Goal: Task Accomplishment & Management: Use online tool/utility

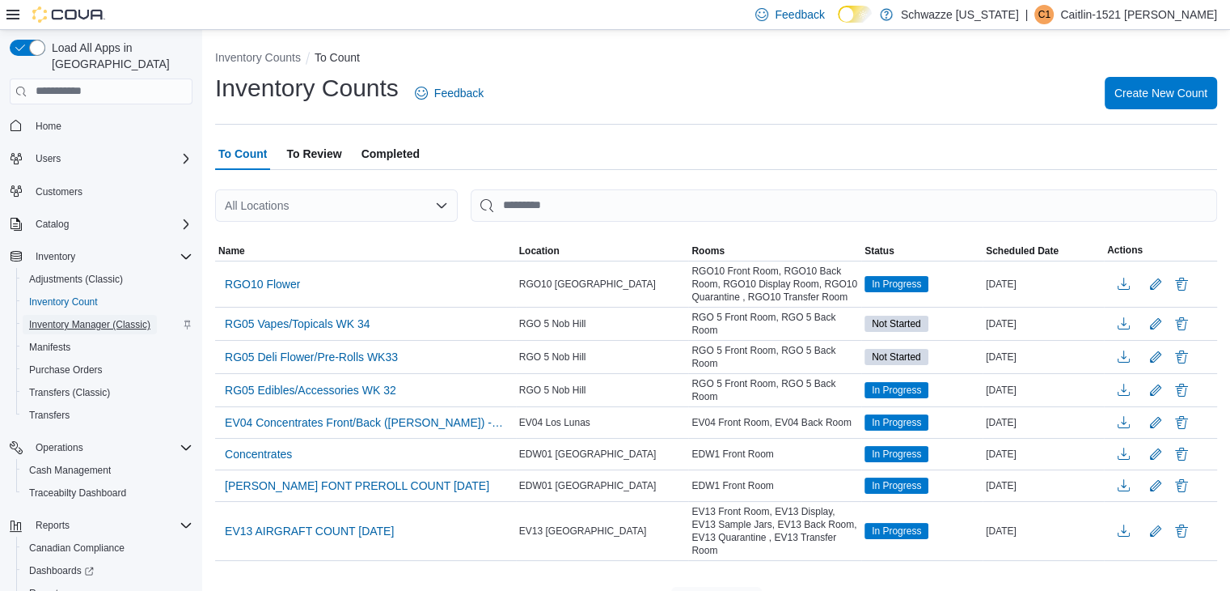
drag, startPoint x: 0, startPoint y: 0, endPoint x: 123, endPoint y: 241, distance: 270.6
click at [123, 318] on span "Inventory Manager (Classic)" at bounding box center [89, 324] width 121 height 13
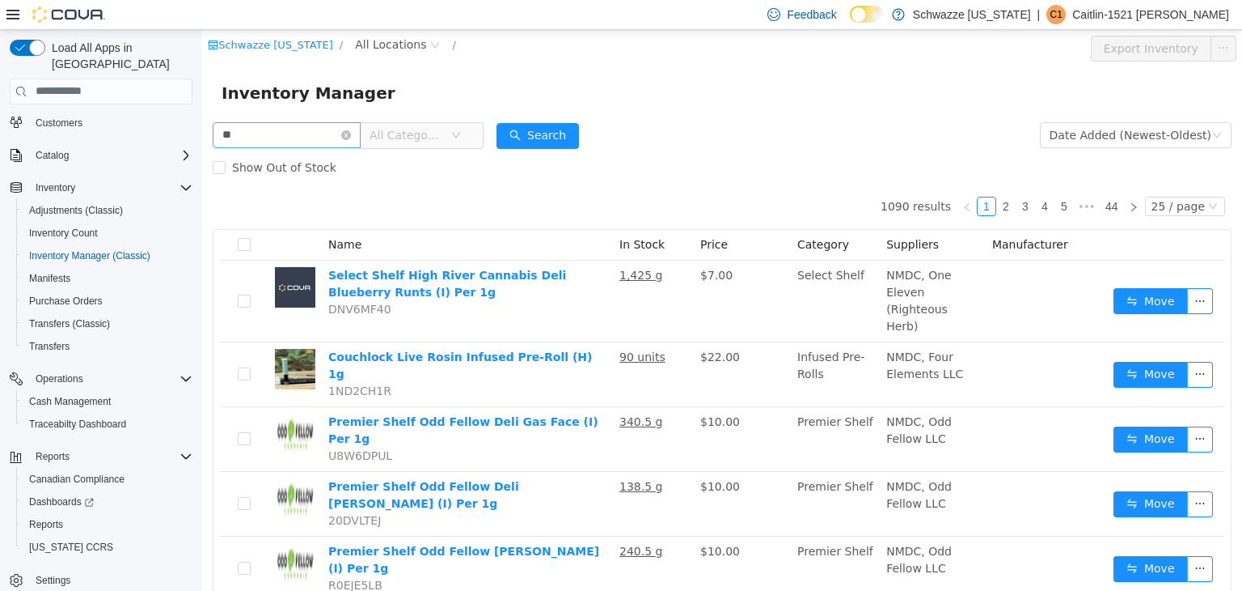
type input "*"
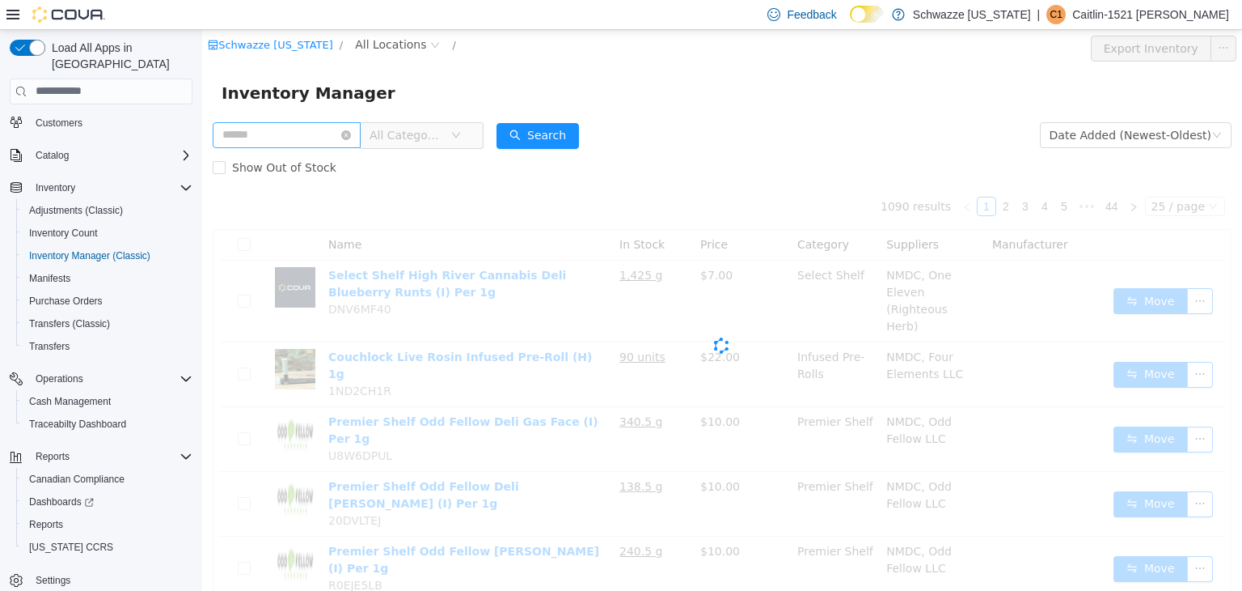
type input "*"
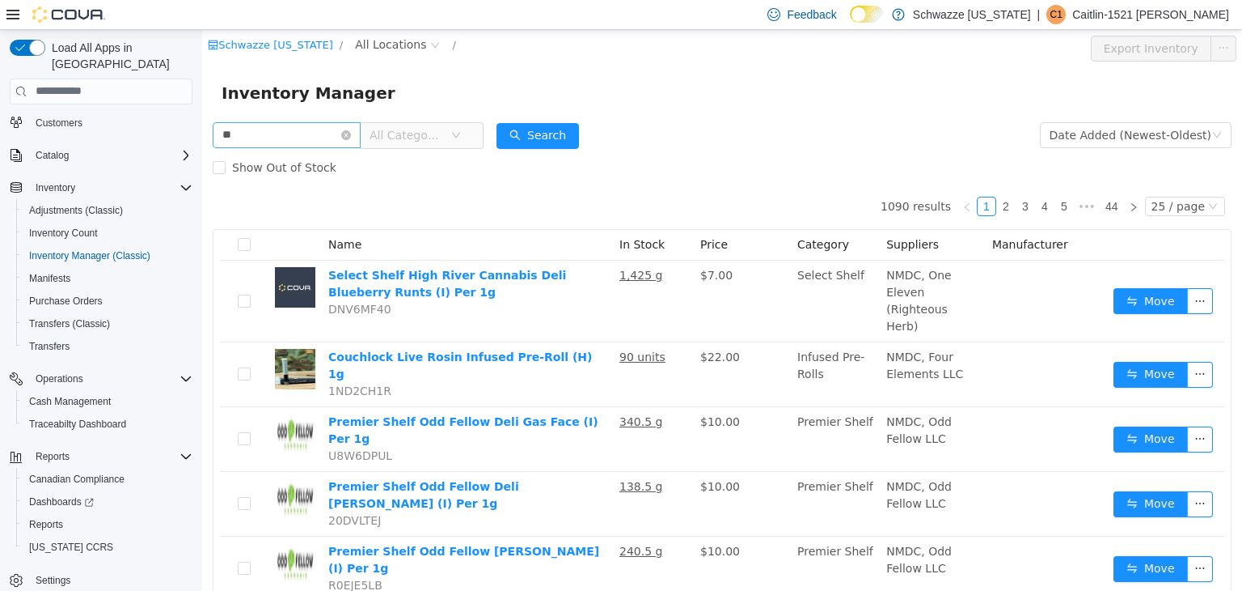
type input "*"
type input "*******"
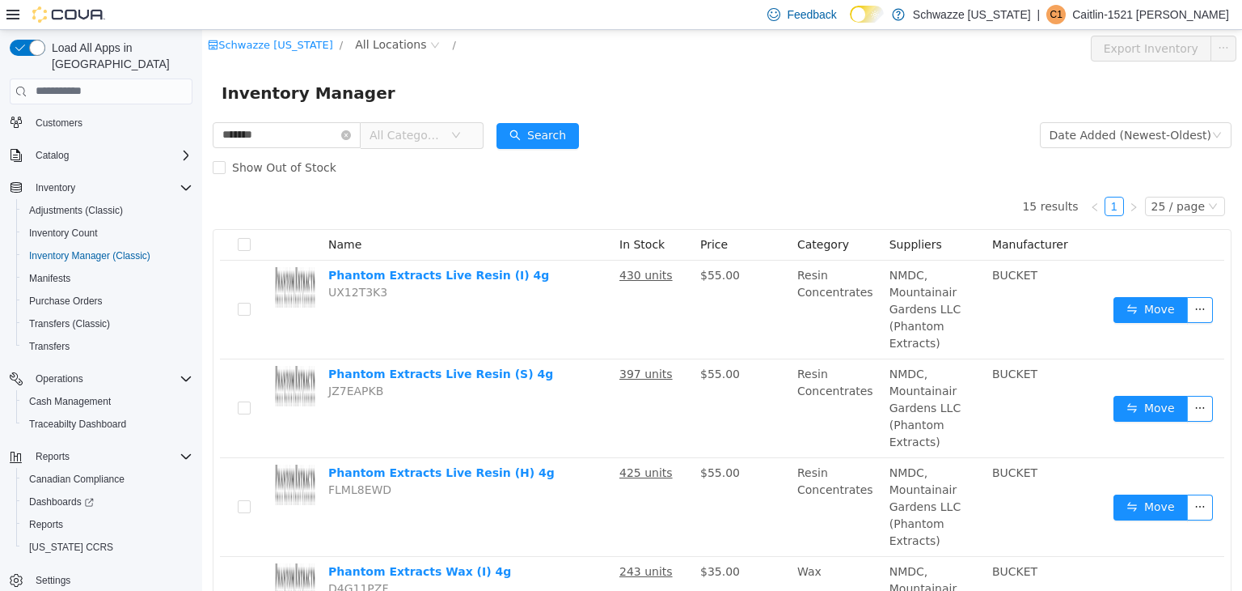
click at [370, 57] on div "Schwazze New Mexico / All Locations /" at bounding box center [636, 48] width 857 height 26
click at [371, 53] on span "All Locations" at bounding box center [397, 44] width 96 height 19
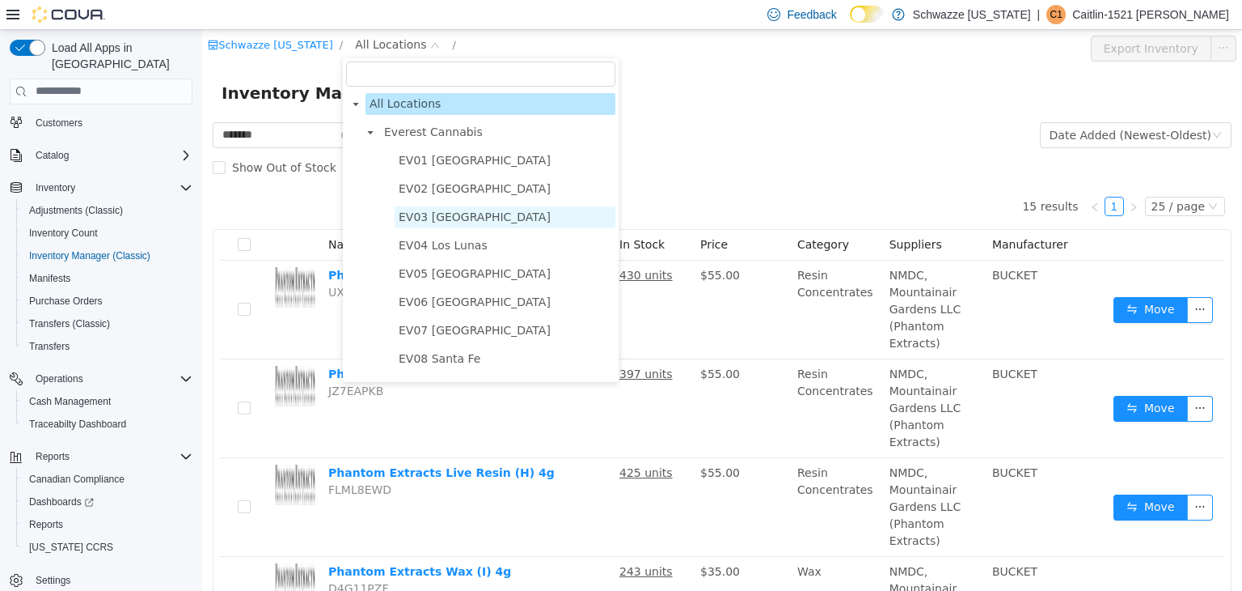
scroll to position [887, 0]
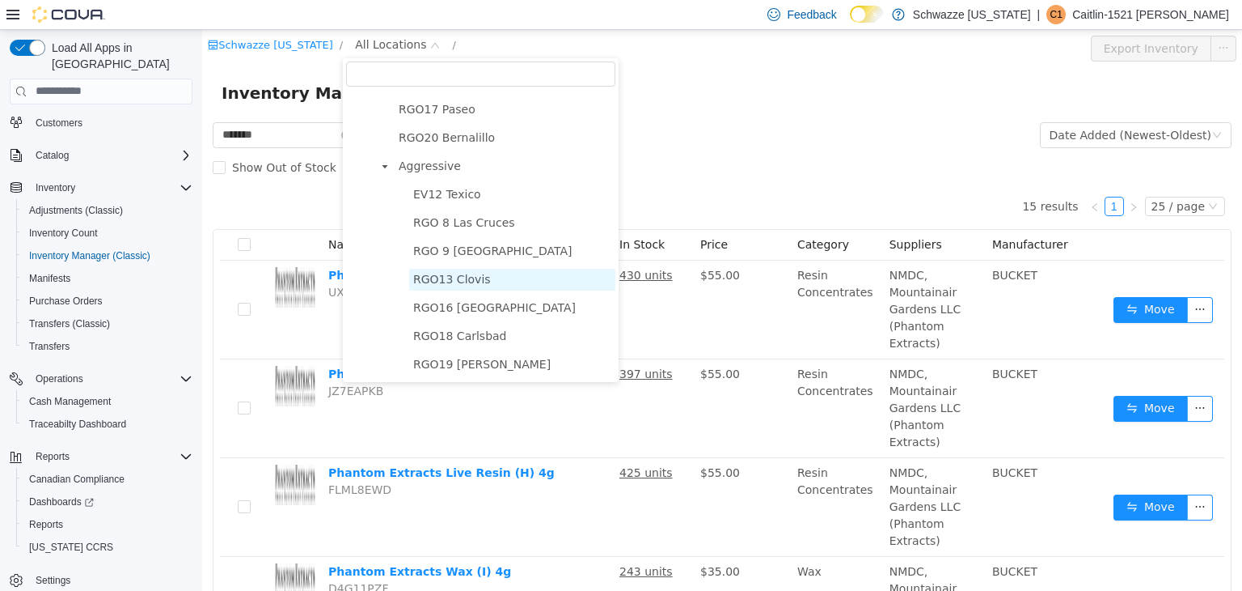
click at [448, 285] on span "RGO13 Clovis" at bounding box center [512, 279] width 206 height 22
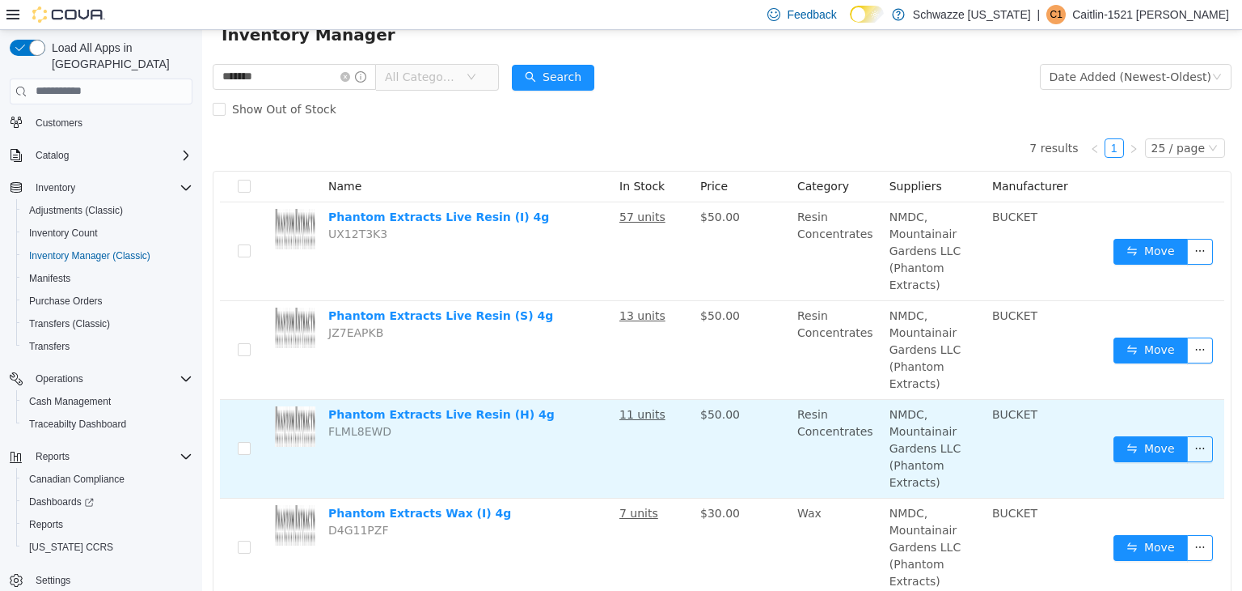
scroll to position [55, 0]
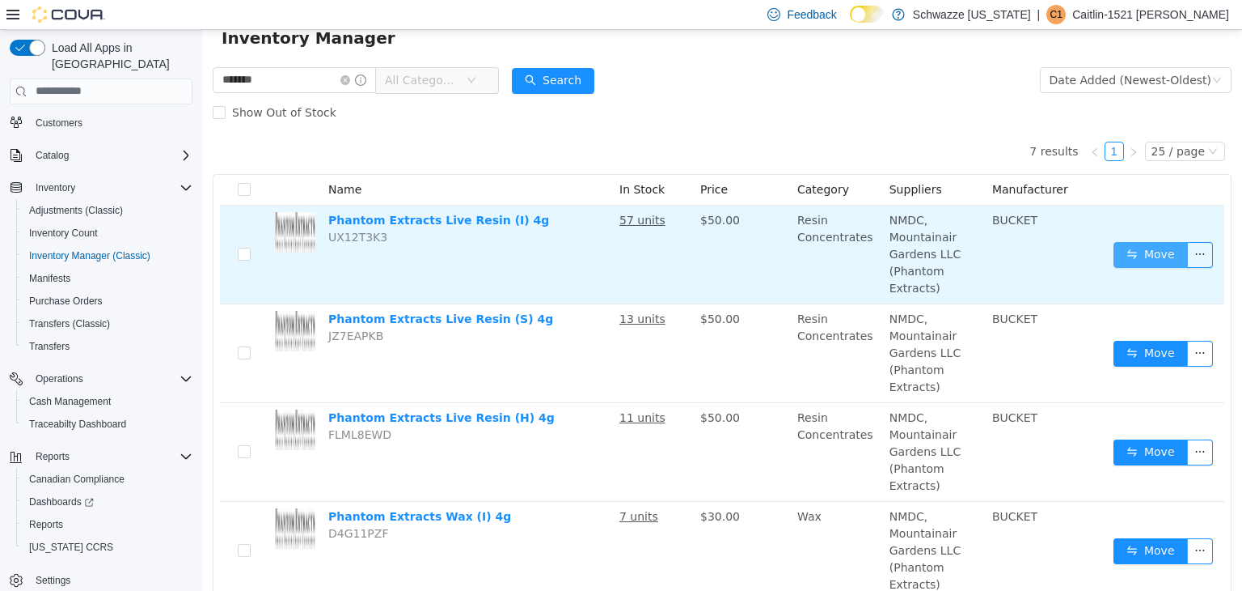
click at [1142, 251] on button "Move" at bounding box center [1151, 254] width 74 height 26
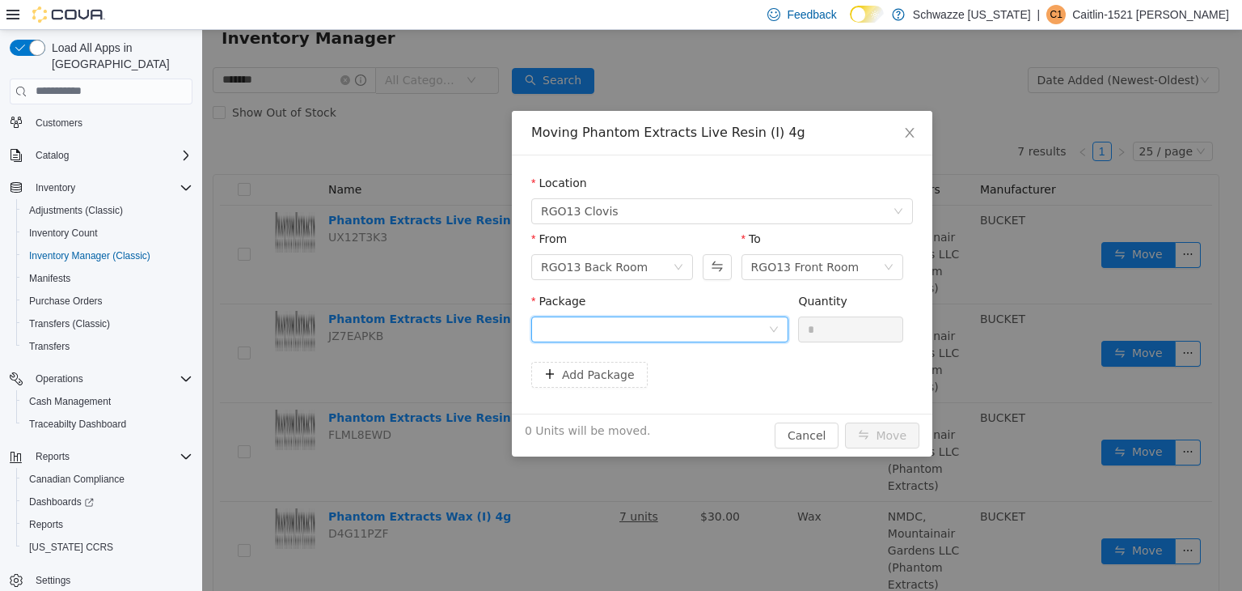
click at [632, 325] on div at bounding box center [654, 328] width 227 height 24
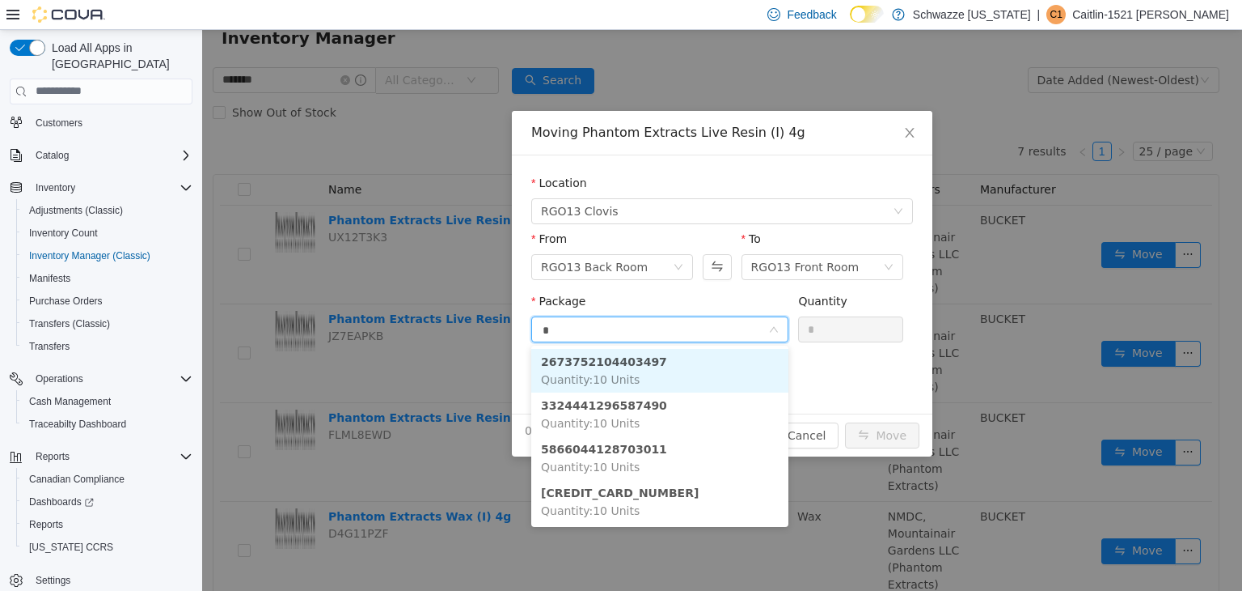
type input "**"
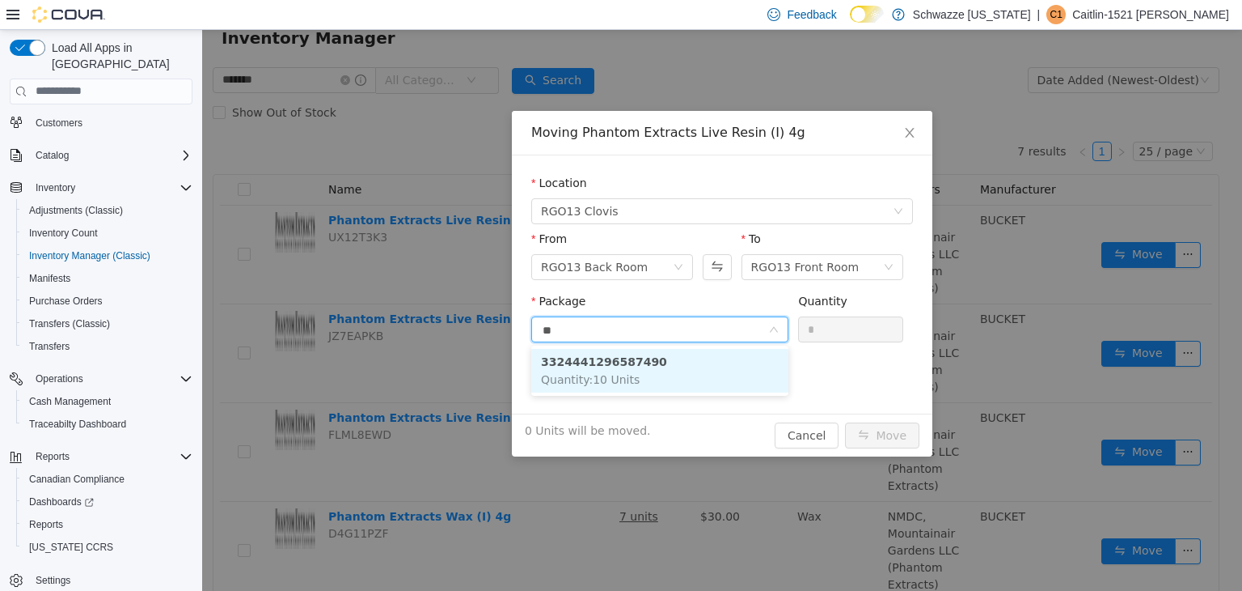
click at [623, 366] on strong "3324441296587490" at bounding box center [604, 360] width 126 height 13
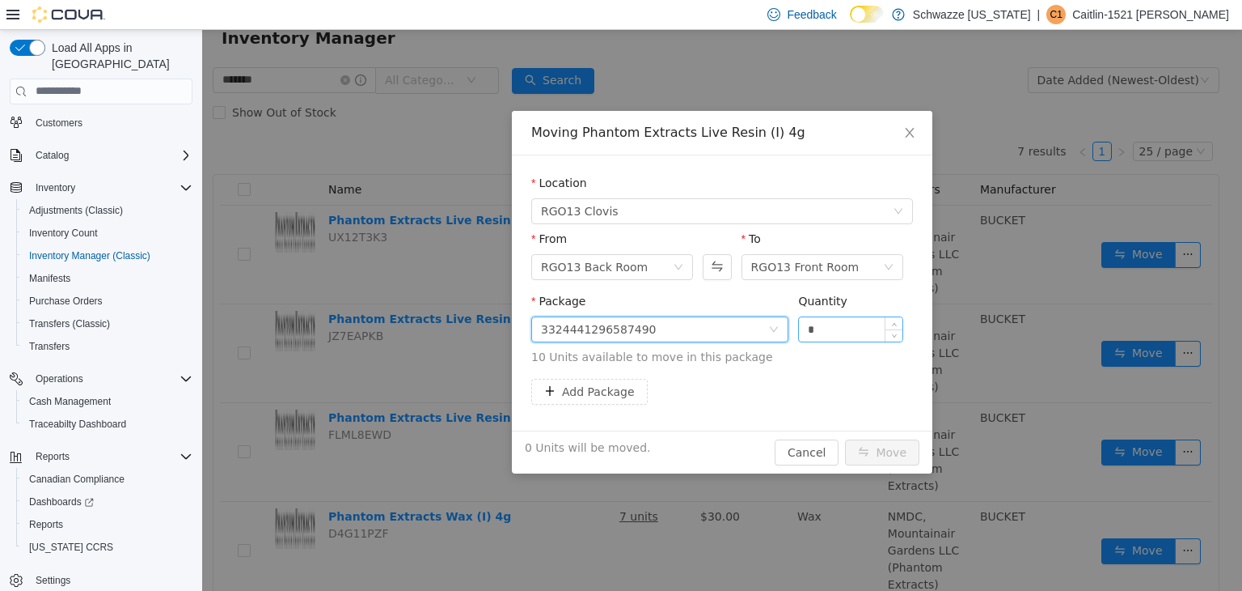
click at [829, 320] on input "*" at bounding box center [851, 328] width 104 height 24
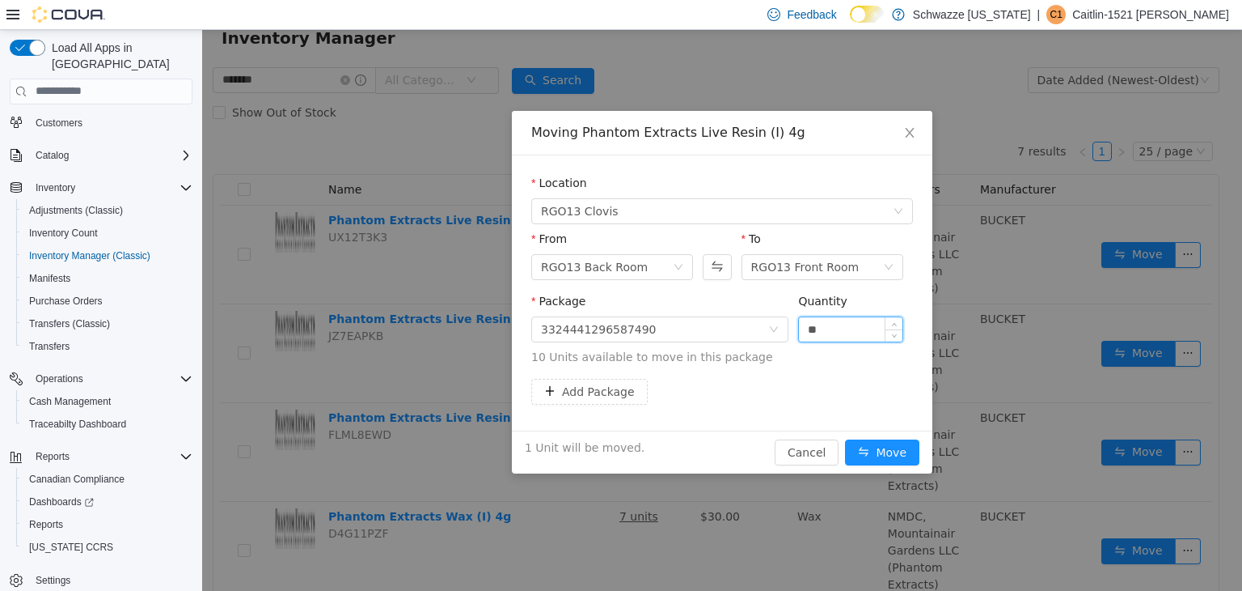
type input "**"
click at [845, 438] on button "Move" at bounding box center [882, 451] width 74 height 26
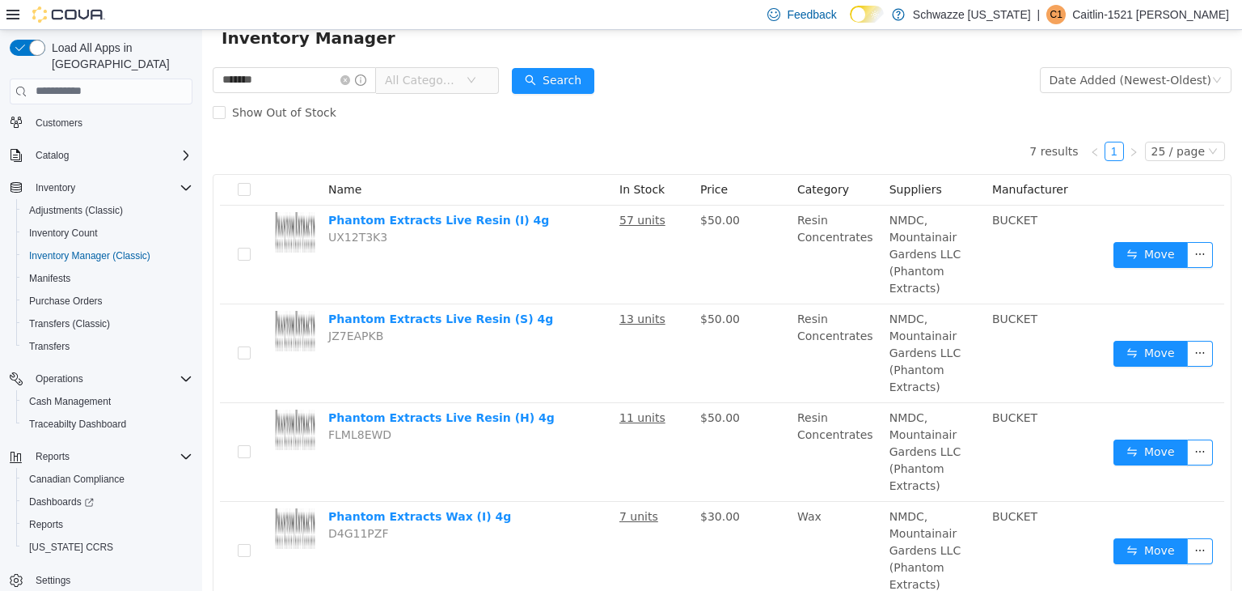
click at [829, 320] on td "Resin Concentrates" at bounding box center [837, 352] width 92 height 99
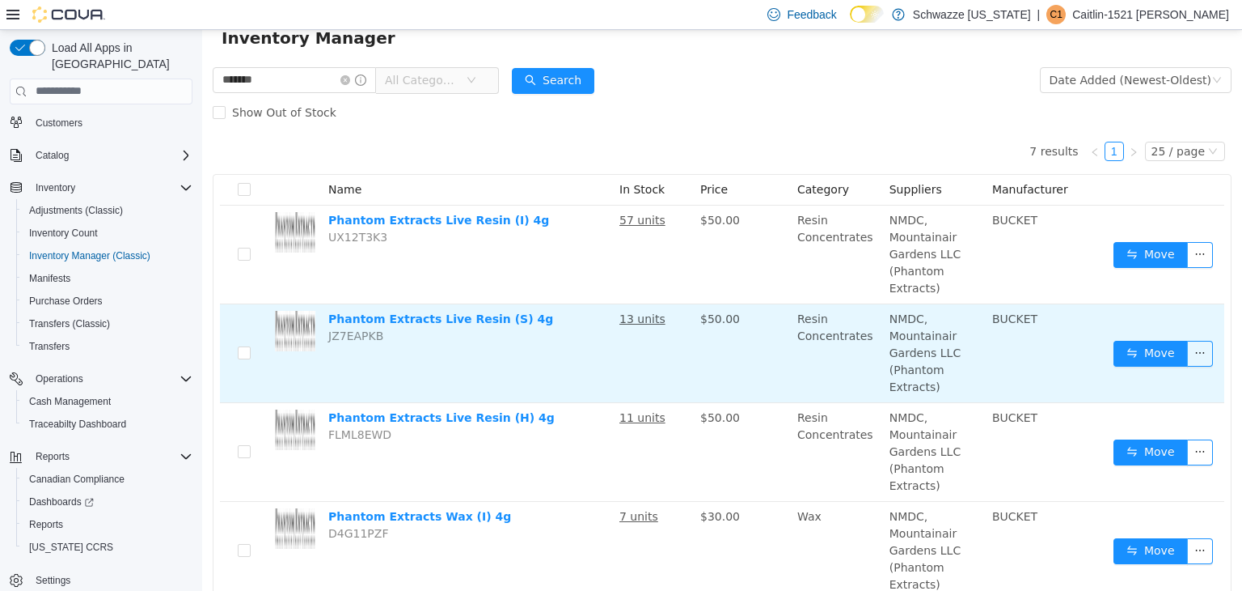
click at [847, 360] on td "Resin Concentrates" at bounding box center [837, 352] width 92 height 99
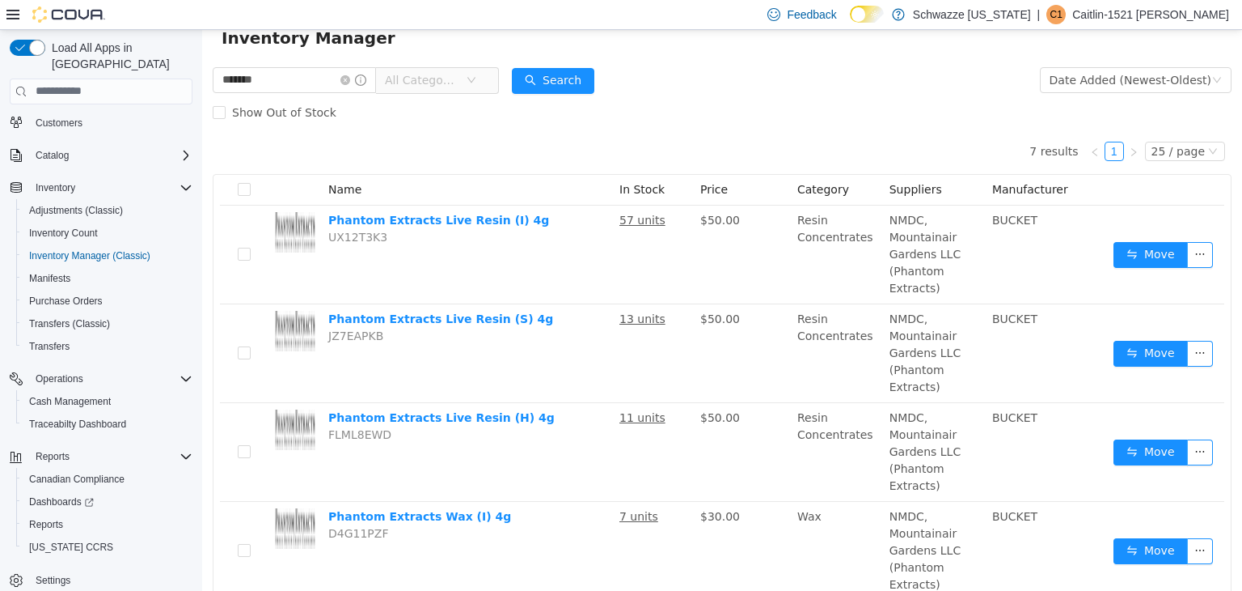
click at [908, 75] on form "******* All Categories Date Added (Newest-Oldest) Search Show Out of Stock" at bounding box center [722, 95] width 1019 height 65
click at [715, 53] on div "Inventory Manager" at bounding box center [722, 37] width 1040 height 52
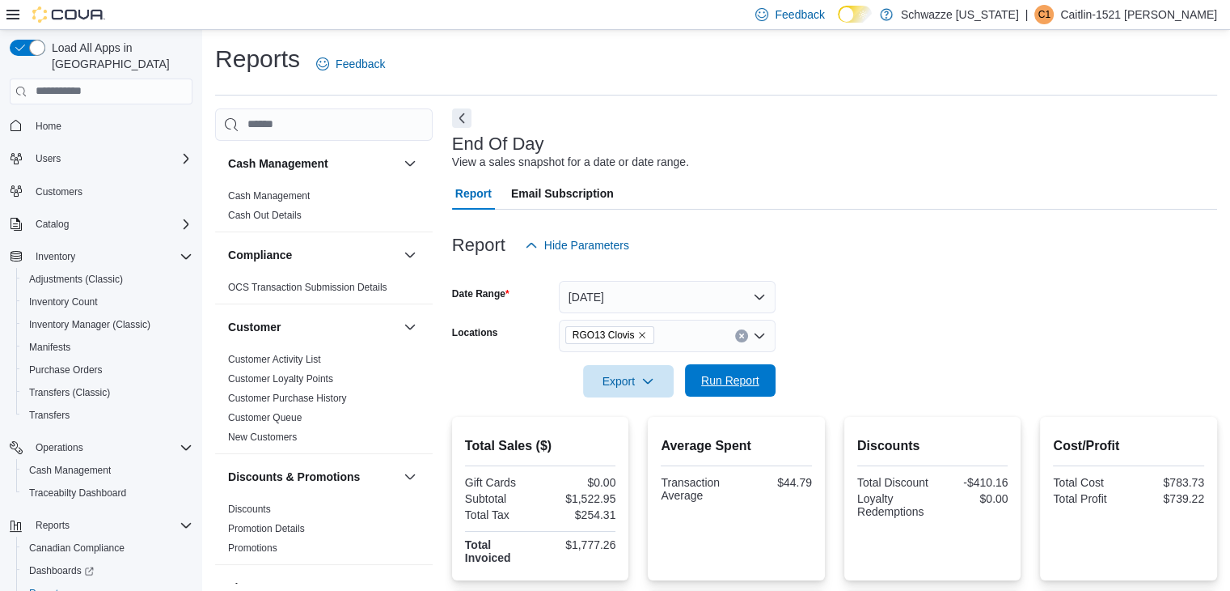
click at [745, 388] on span "Run Report" at bounding box center [730, 380] width 71 height 32
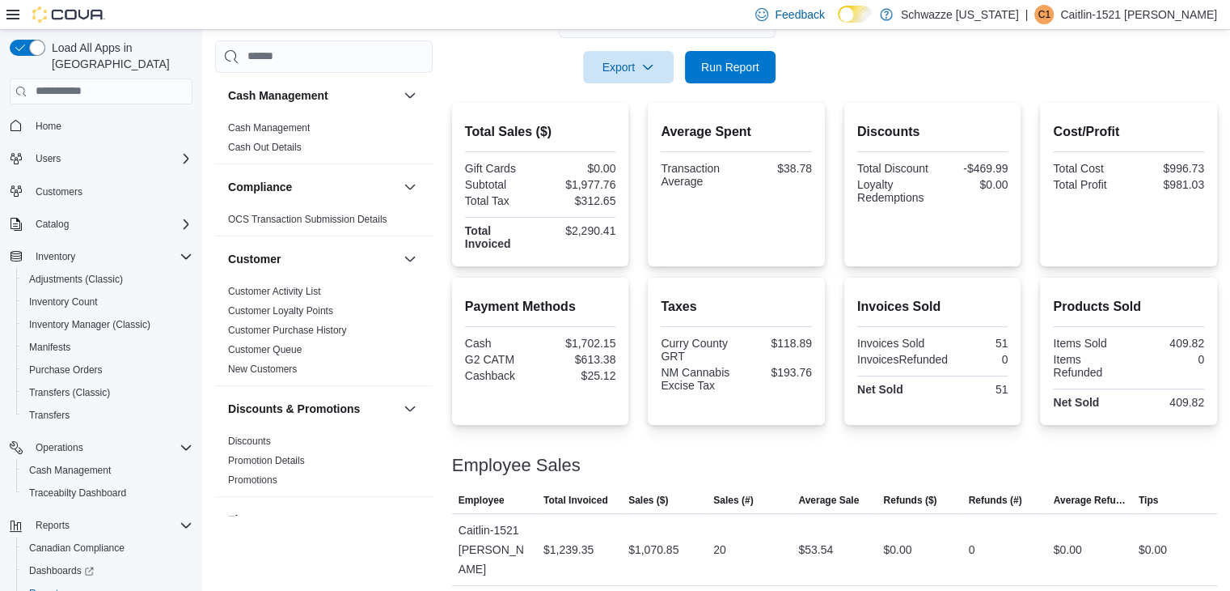
scroll to position [320, 0]
